Goal: Information Seeking & Learning: Learn about a topic

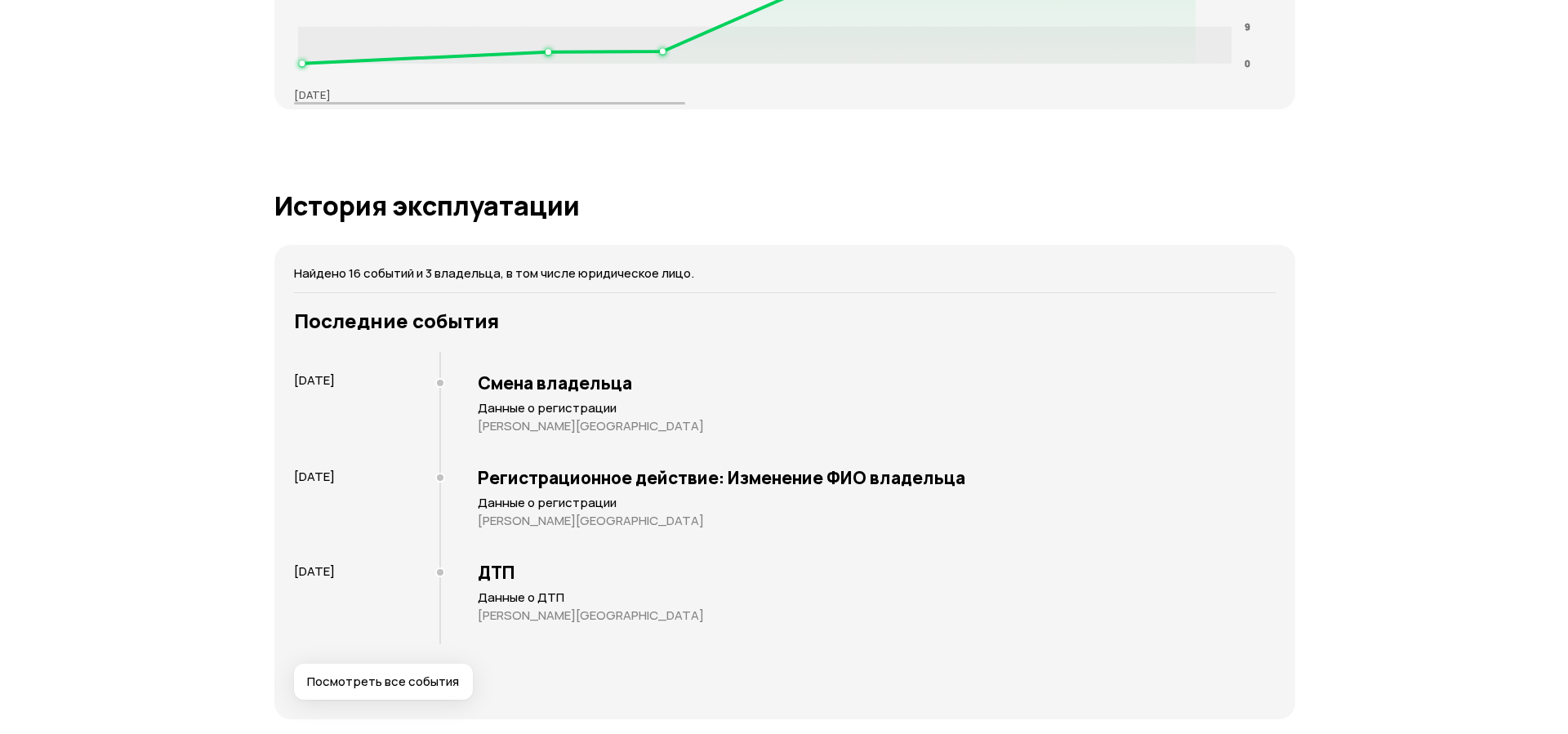
scroll to position [3038, 0]
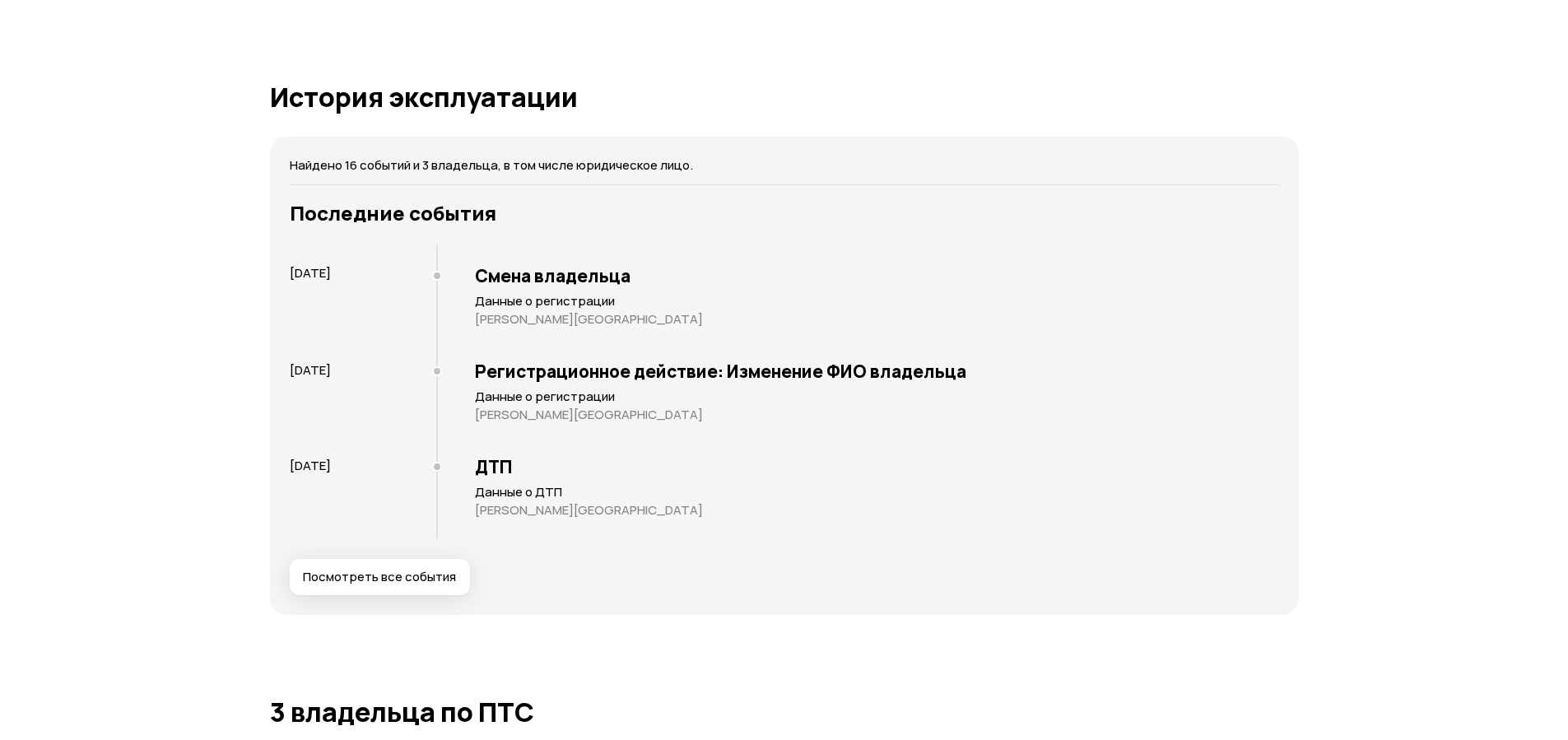
click at [372, 581] on span "Посмотреть все события" at bounding box center [380, 577] width 153 height 16
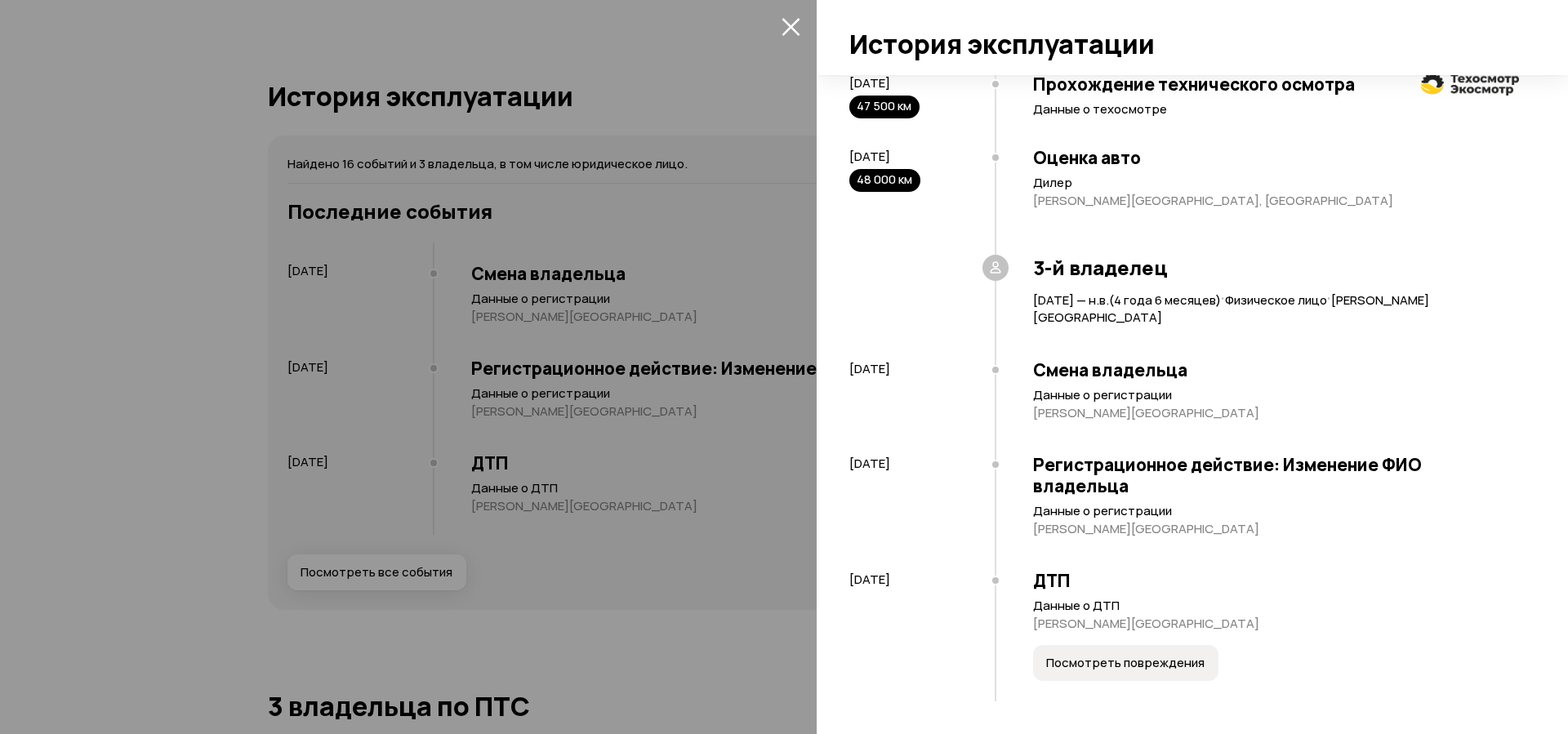
scroll to position [1497, 0]
click at [1134, 666] on span "Посмотреть повреждения" at bounding box center [1126, 662] width 159 height 16
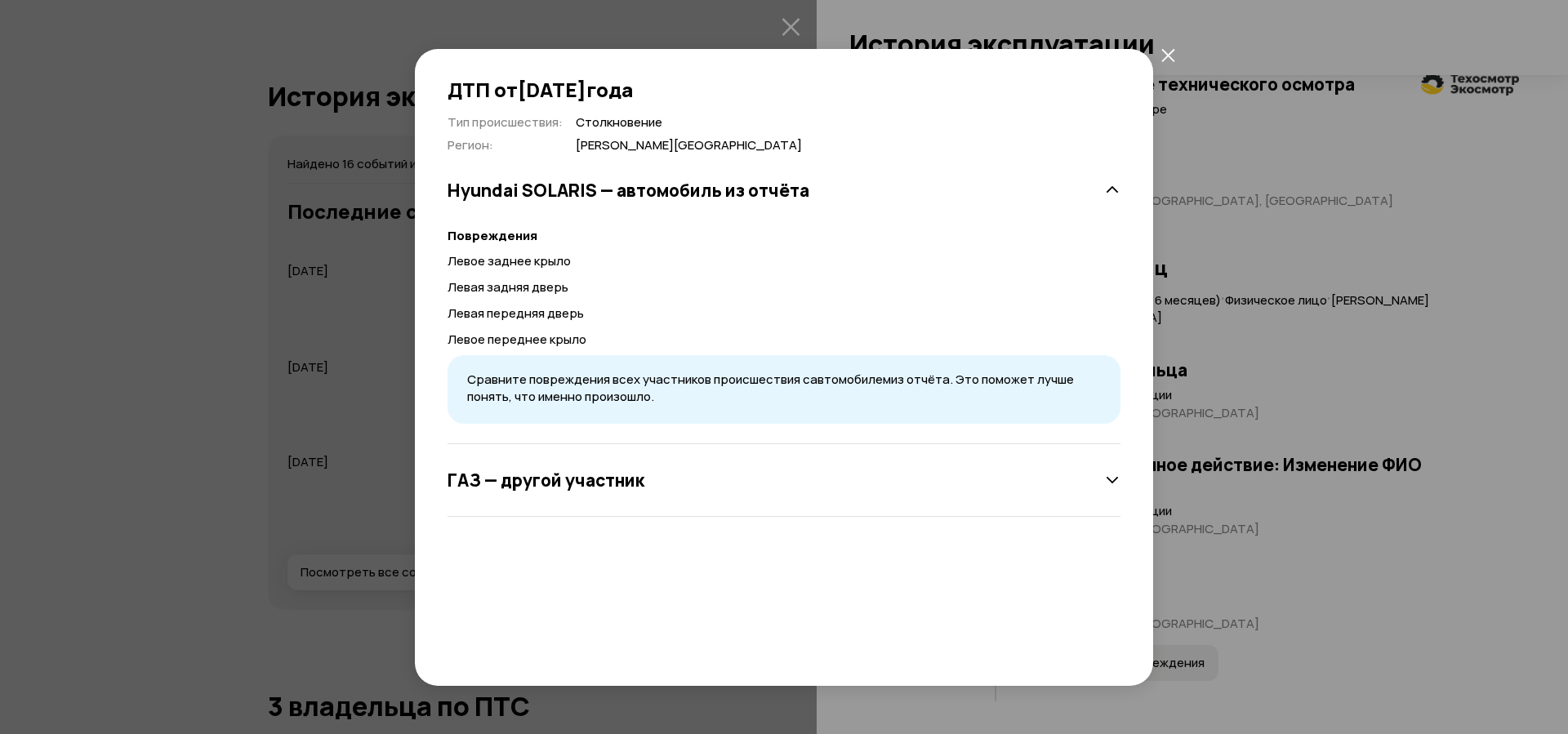
click at [643, 491] on h3 "ГАЗ — другой участник" at bounding box center [546, 480] width 197 height 21
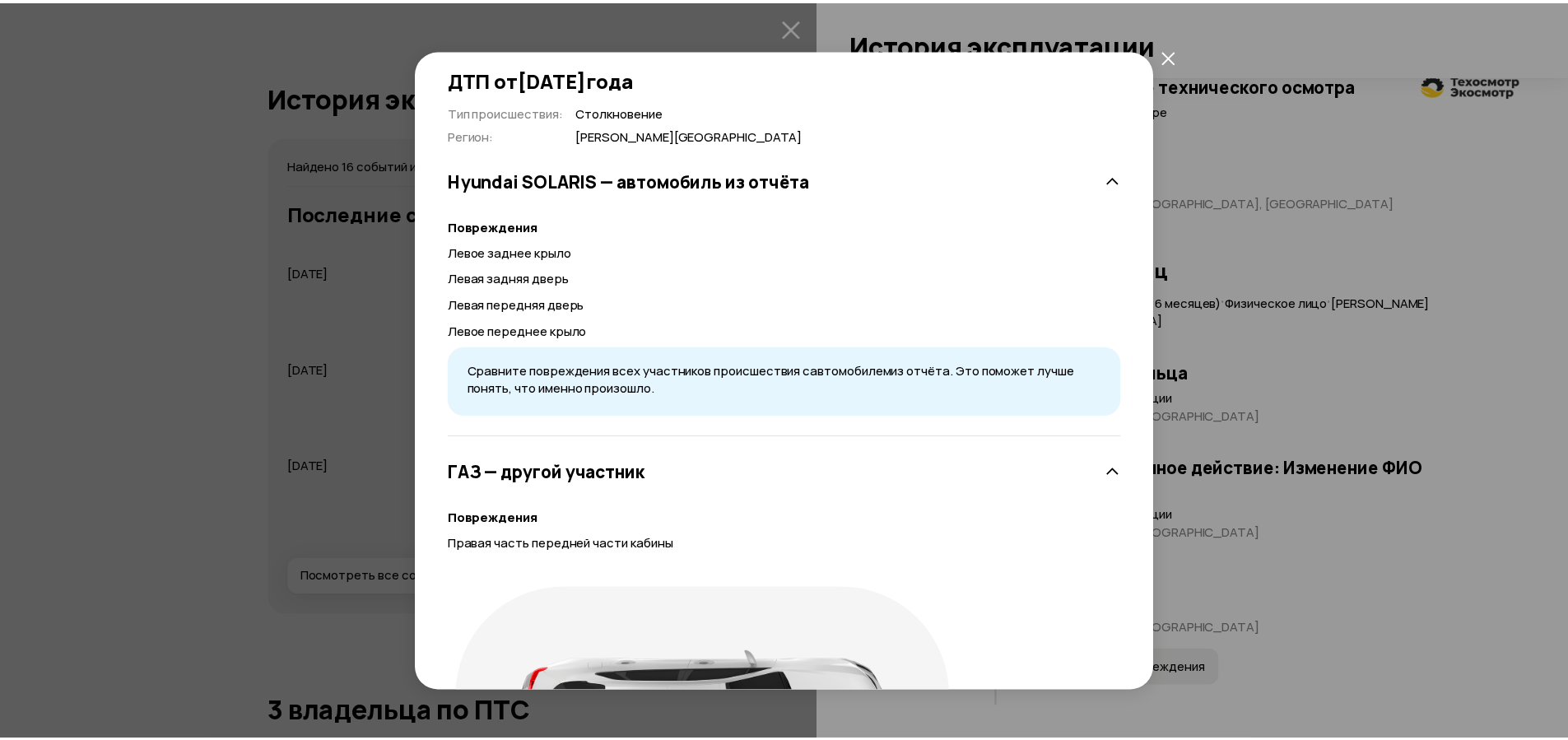
scroll to position [0, 0]
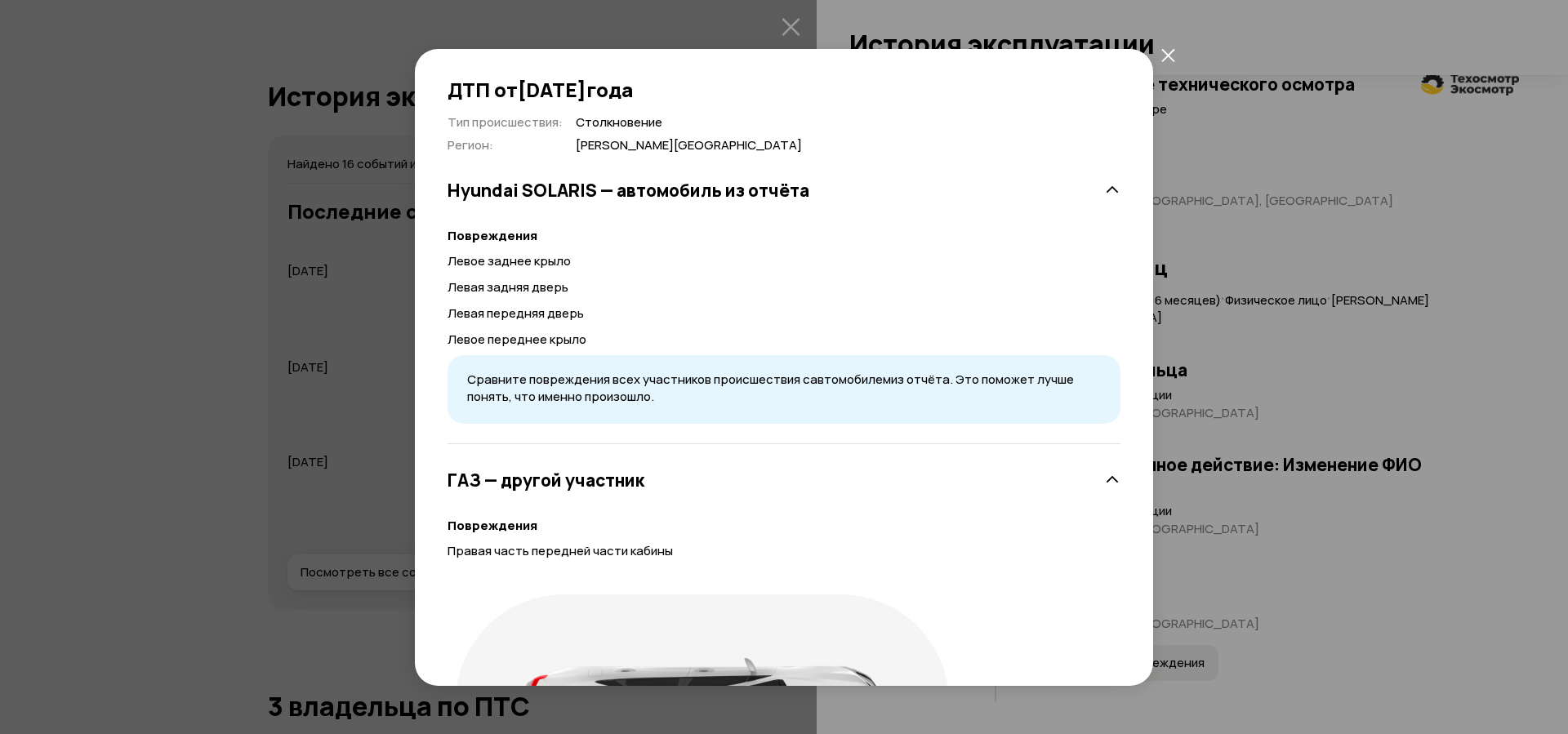
click at [1171, 56] on icon "закрыть" at bounding box center [1168, 55] width 14 height 14
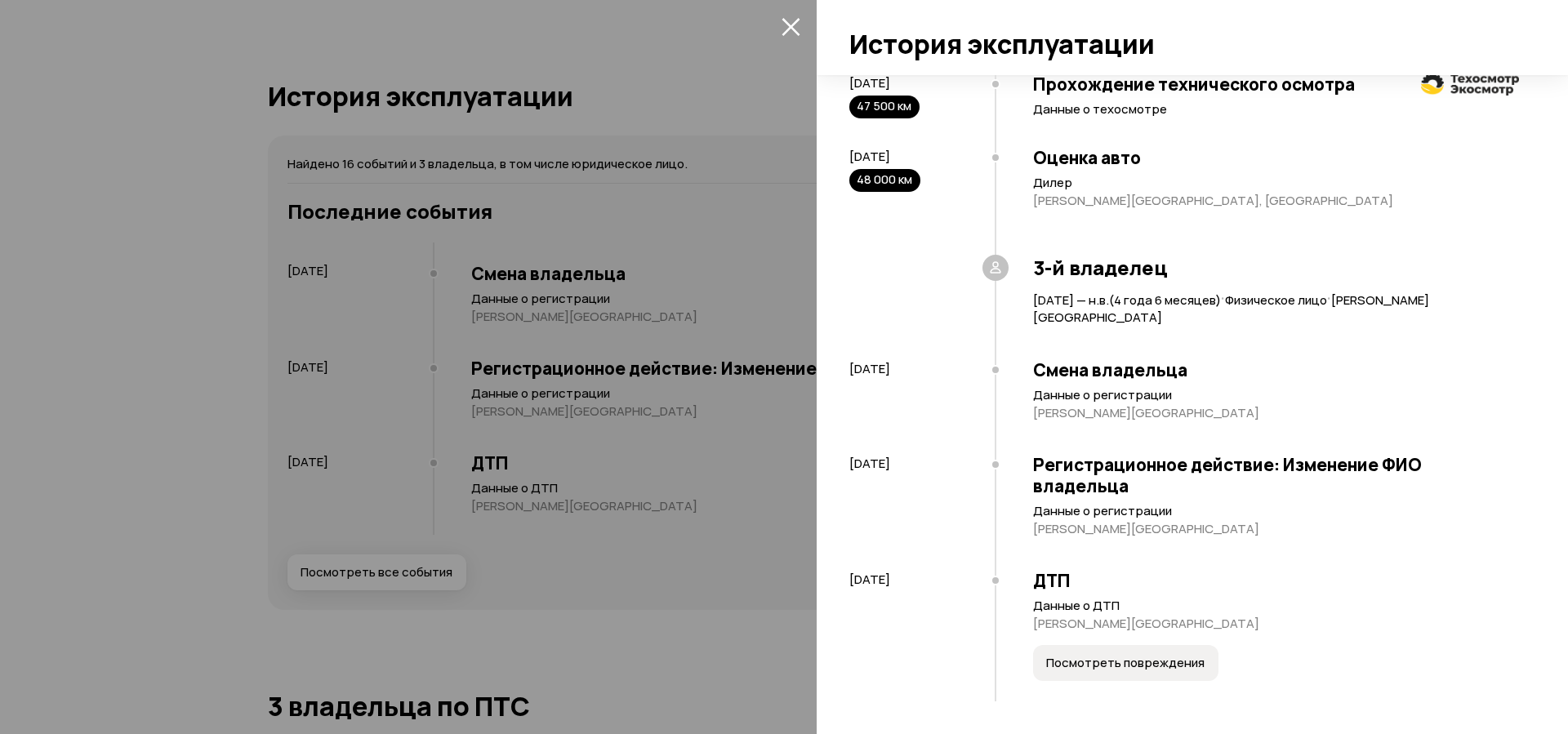
click at [784, 24] on icon "закрыть" at bounding box center [791, 26] width 19 height 19
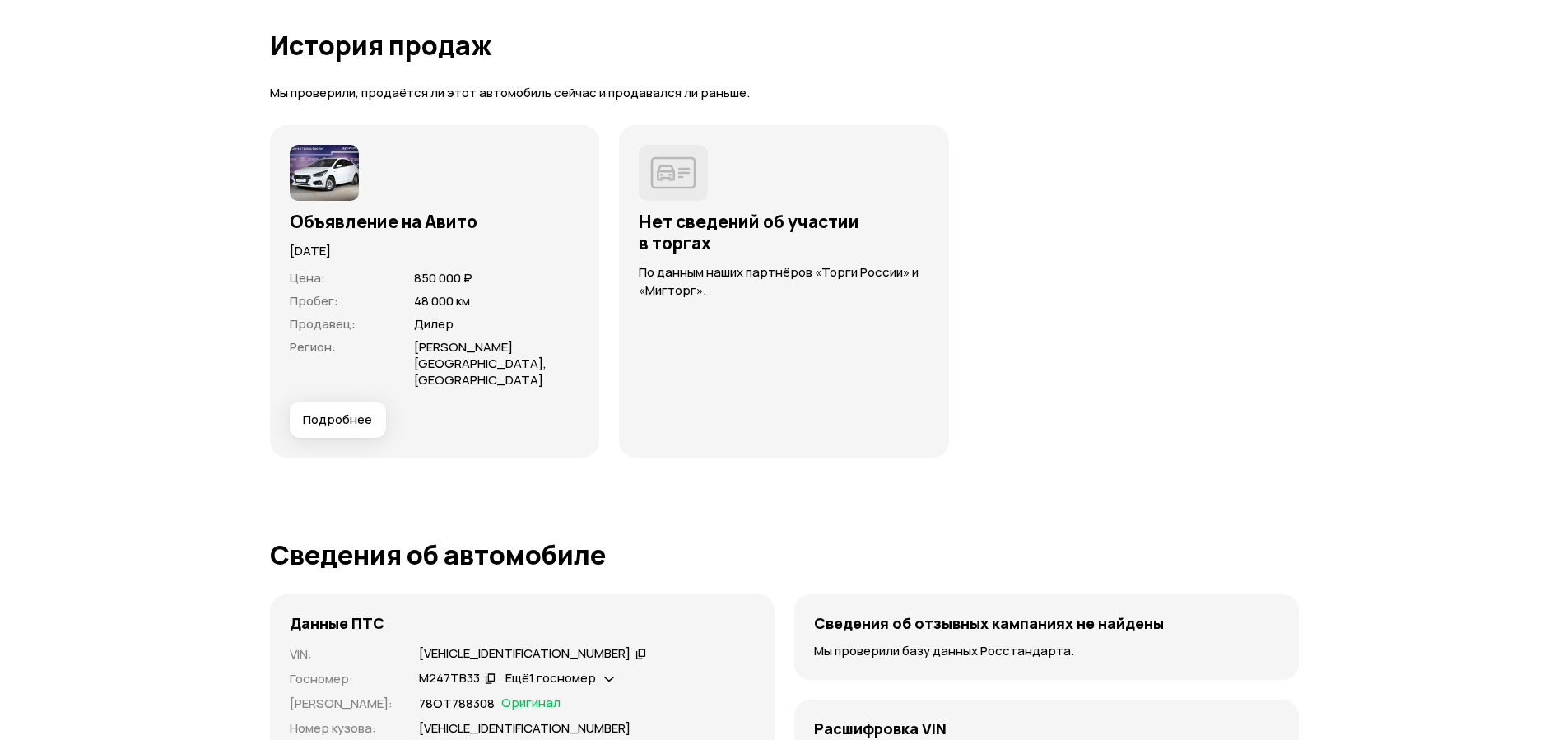
scroll to position [4742, 0]
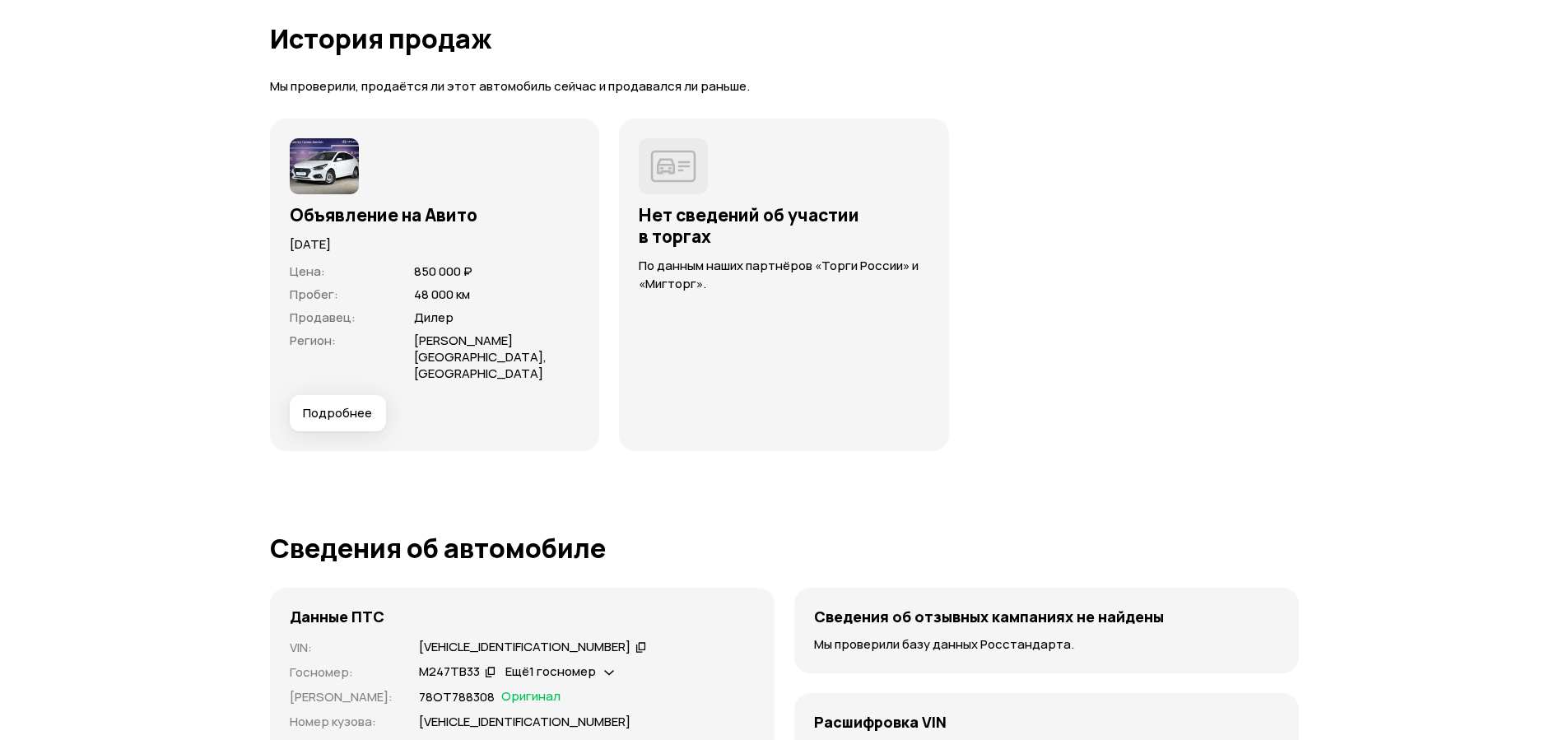
click at [335, 405] on span "Подробнее" at bounding box center [337, 413] width 69 height 16
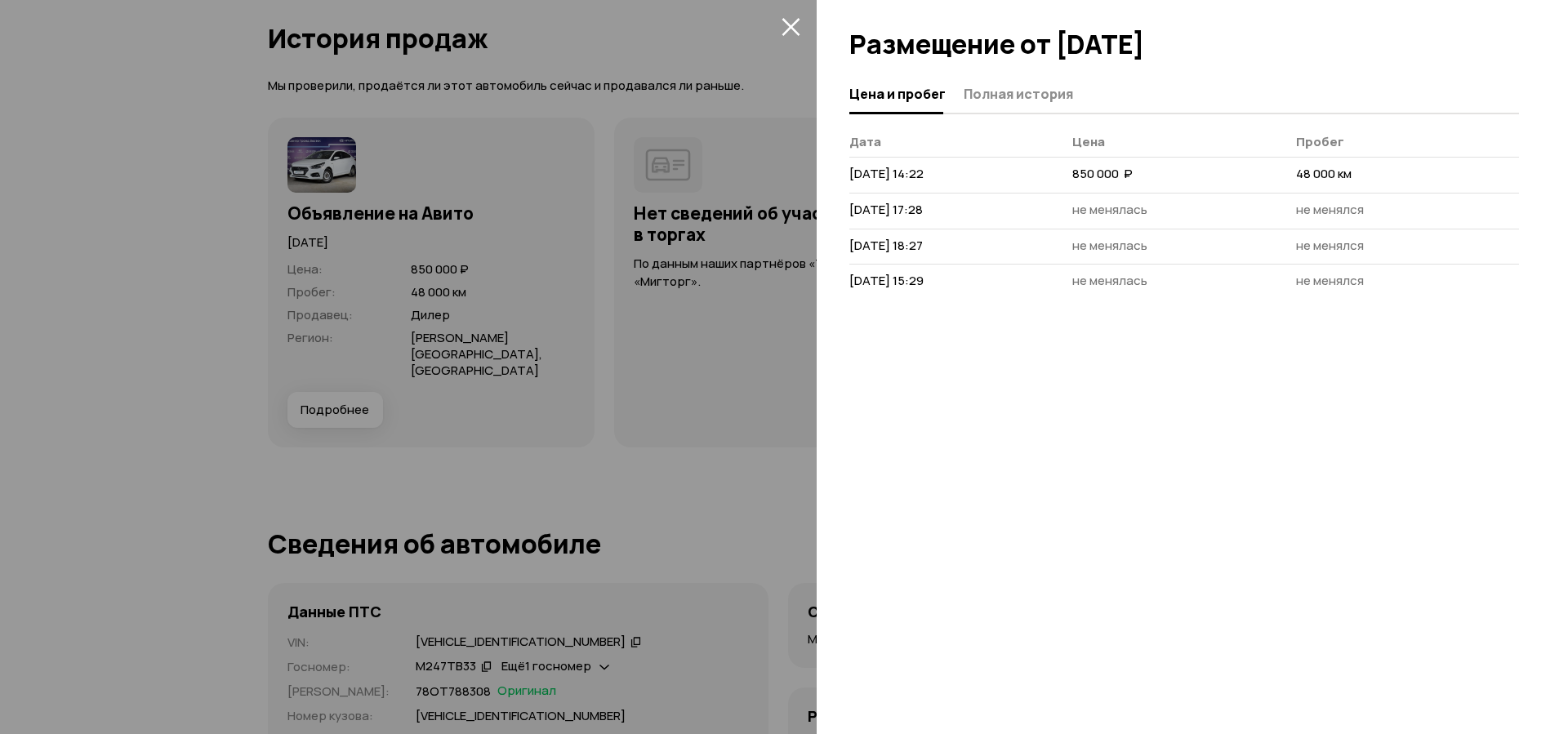
click at [789, 30] on icon "закрыть" at bounding box center [790, 26] width 18 height 18
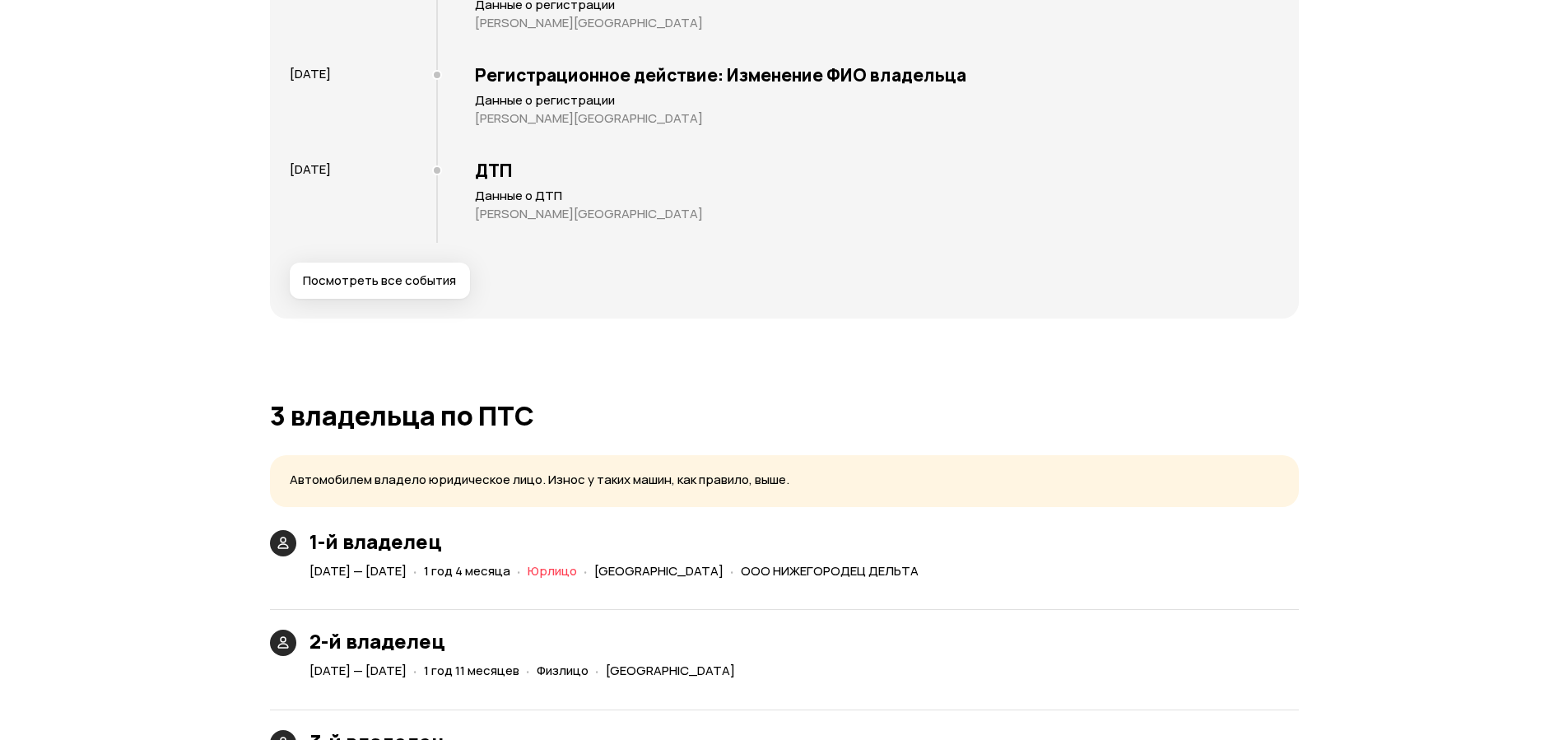
scroll to position [3557, 0]
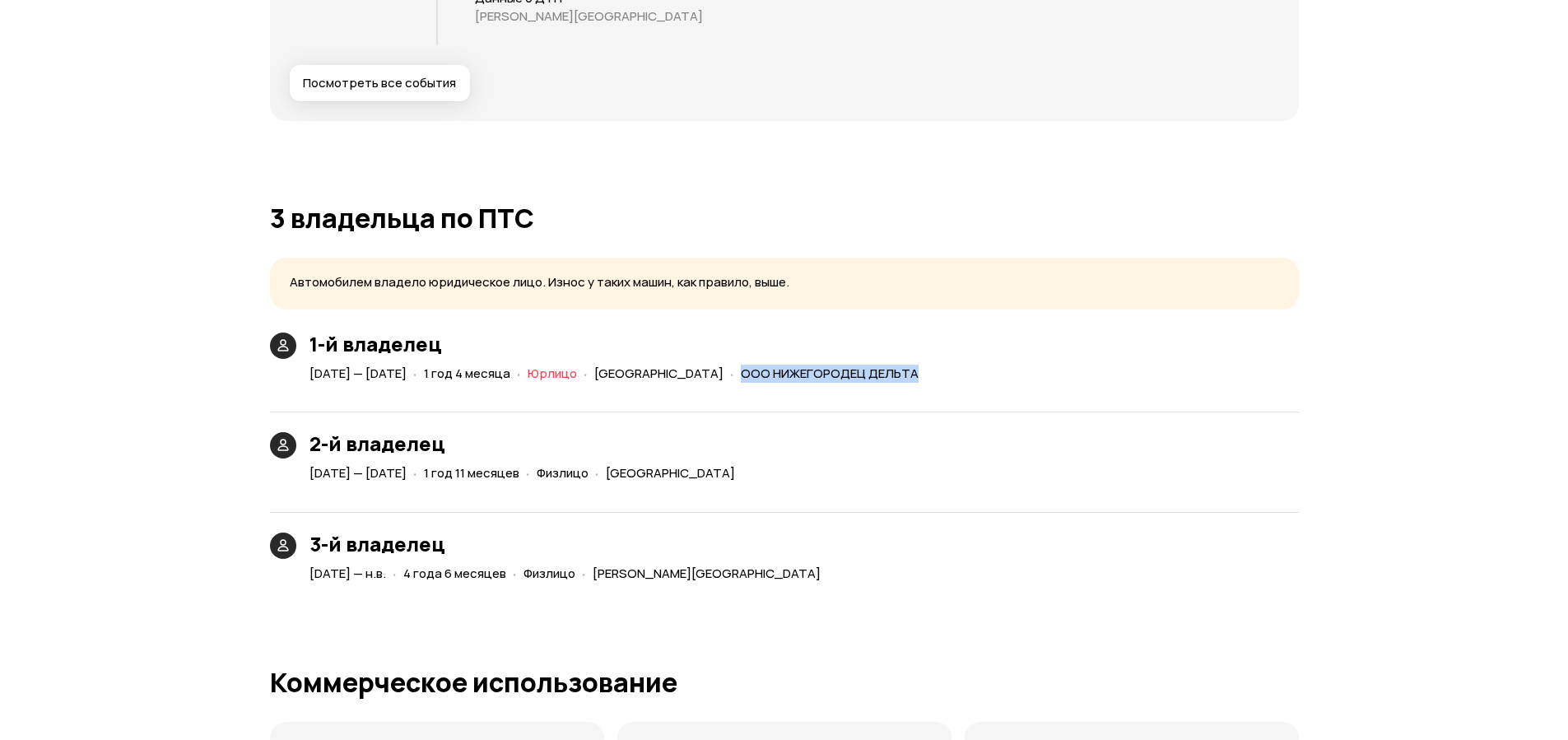
drag, startPoint x: 860, startPoint y: 376, endPoint x: 958, endPoint y: 386, distance: 98.5
click at [958, 386] on div "1-й владелец [DATE] — [DATE] · 1 год 4 месяца · Юрлицо · [GEOGRAPHIC_DATA] · ОО…" at bounding box center [784, 460] width 1029 height 254
copy span "ООО НИЖЕГОРОДЕЦ ДЕЛЬТА"
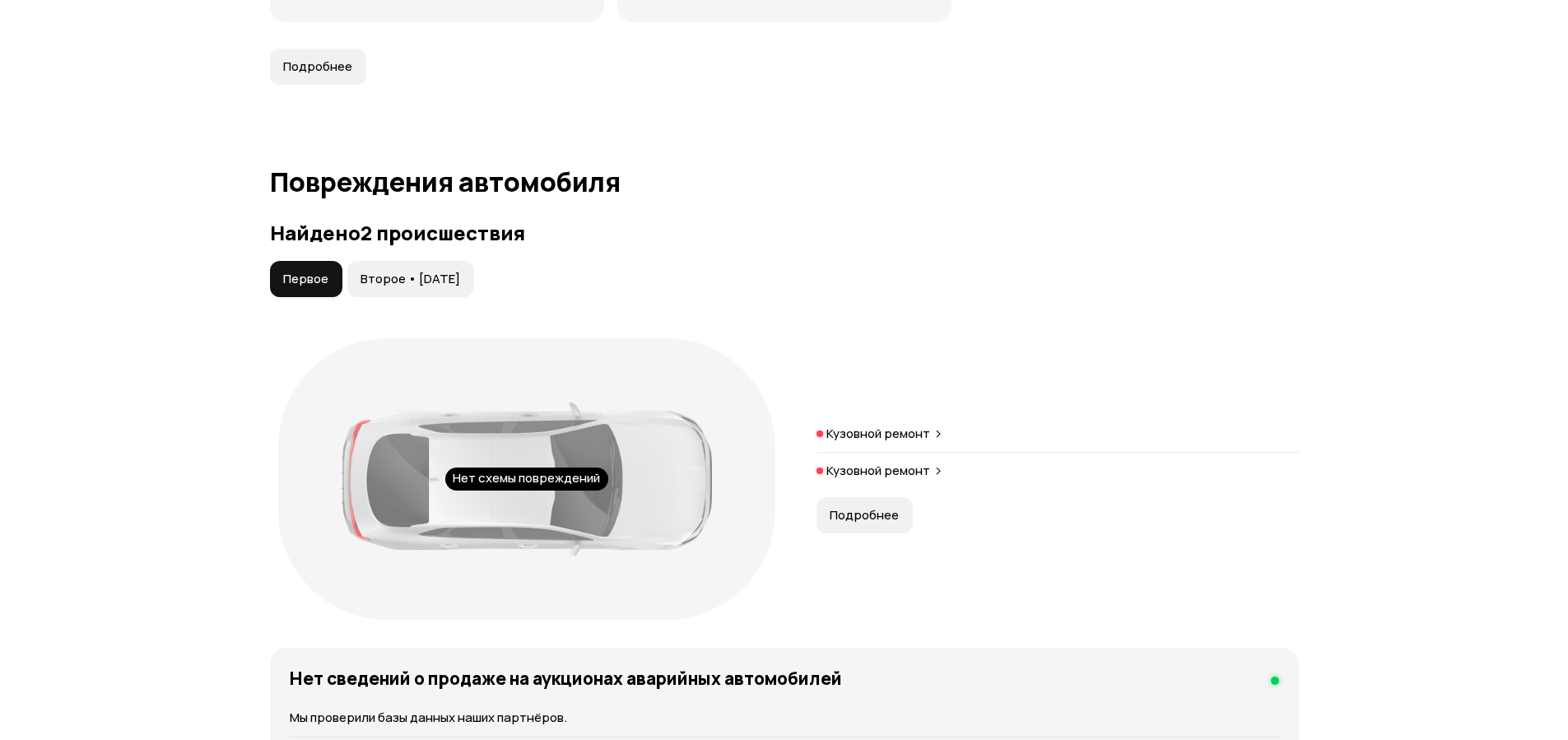
scroll to position [1580, 0]
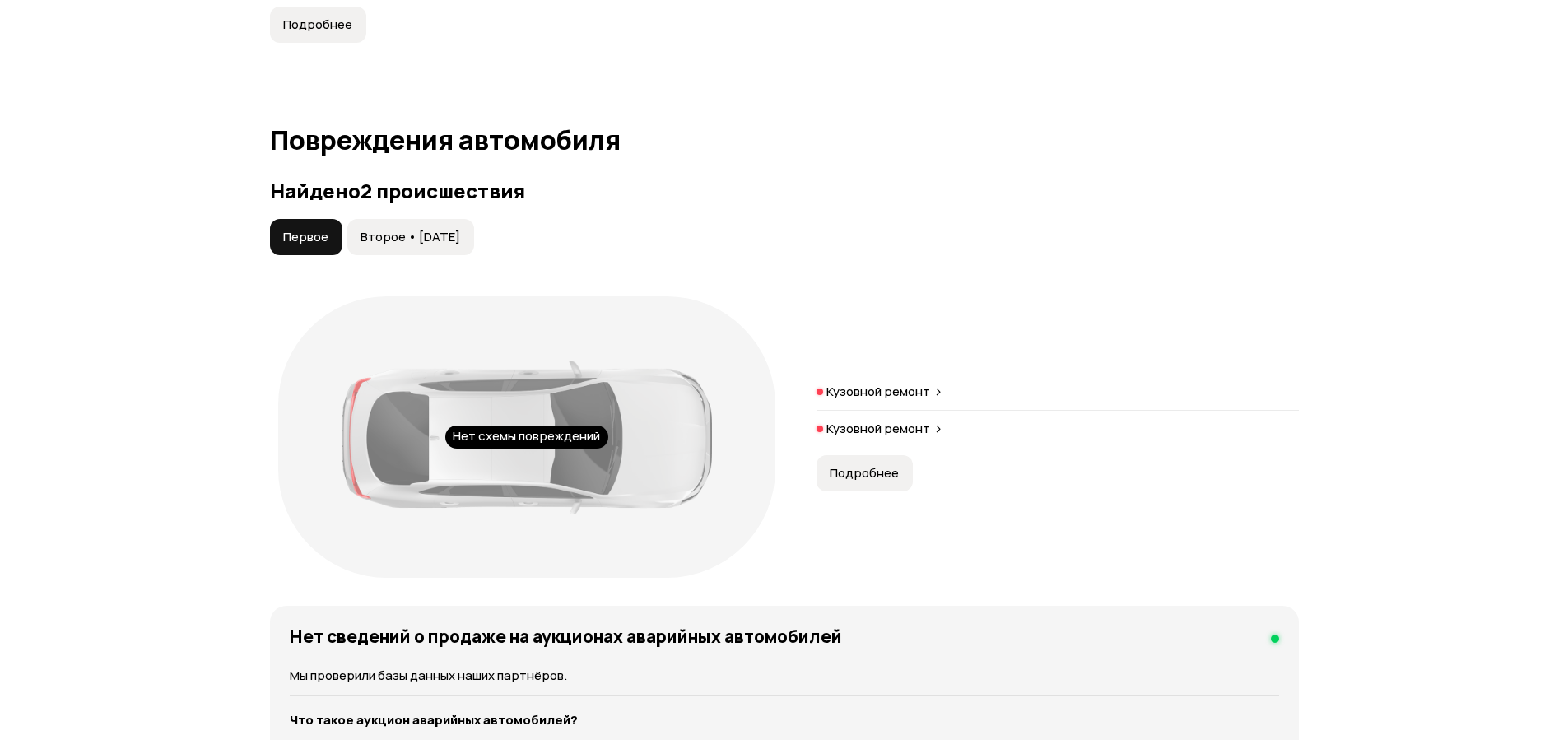
click at [856, 472] on span "Подробнее" at bounding box center [864, 473] width 69 height 16
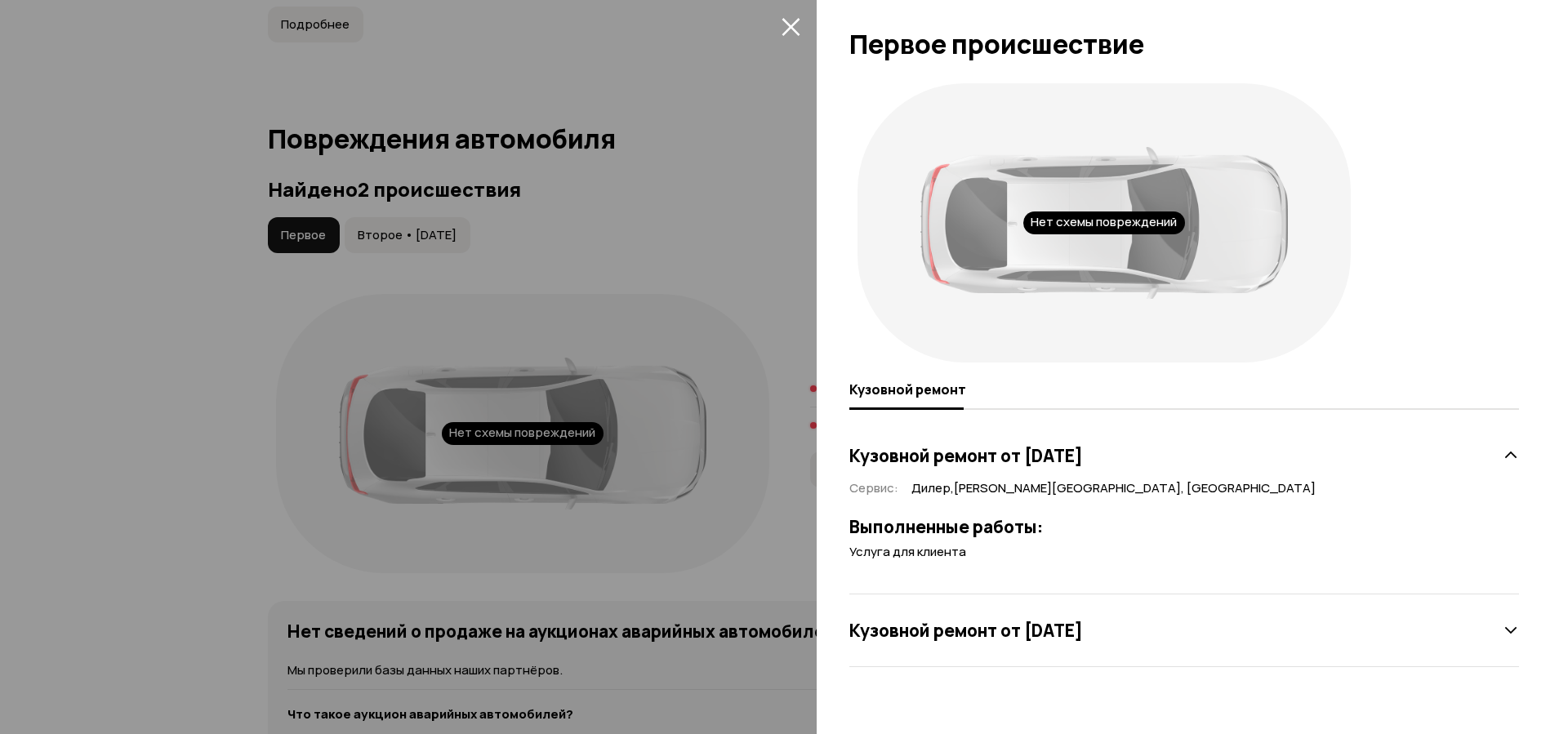
click at [797, 28] on icon "закрыть" at bounding box center [791, 26] width 19 height 19
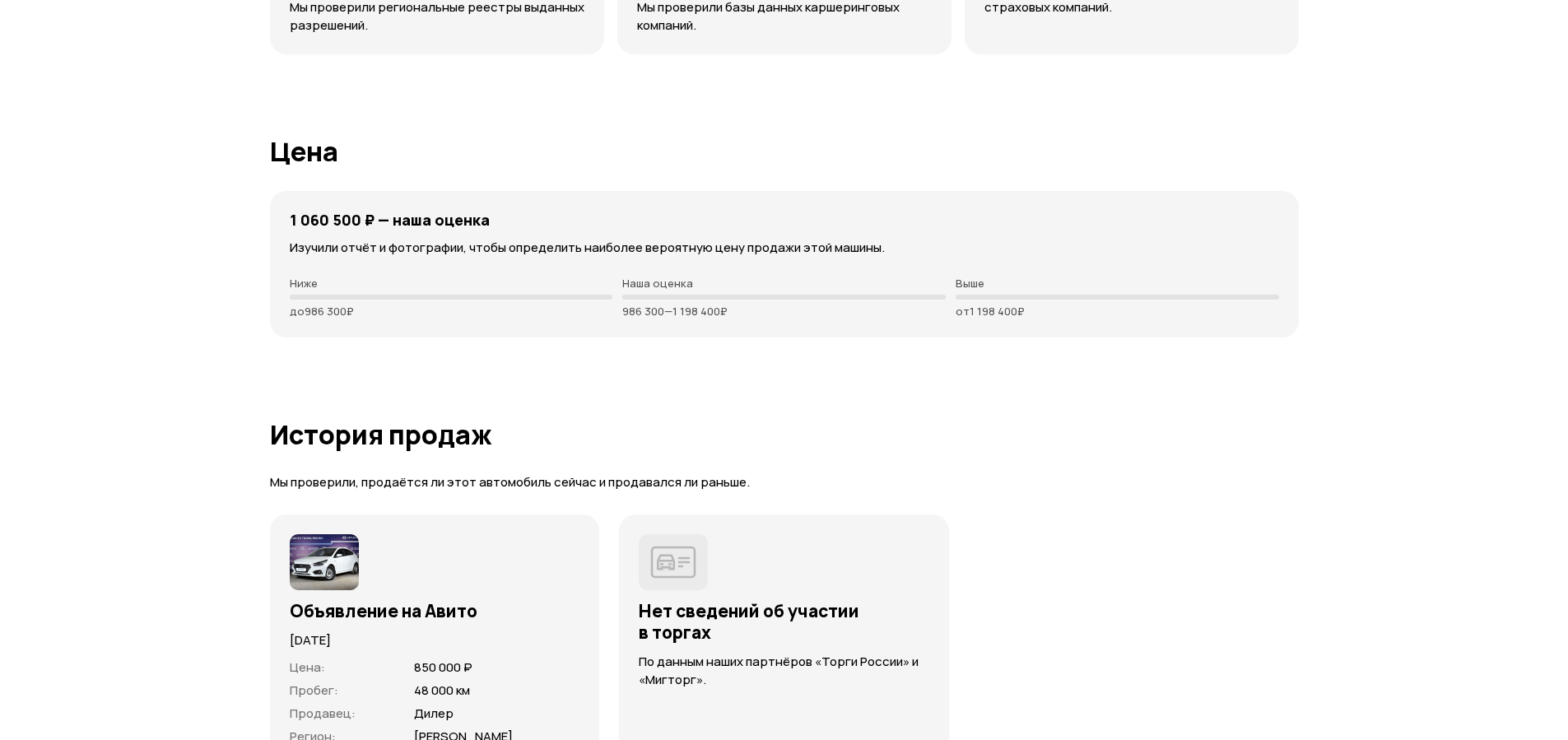
scroll to position [4347, 0]
